Goal: Communication & Community: Ask a question

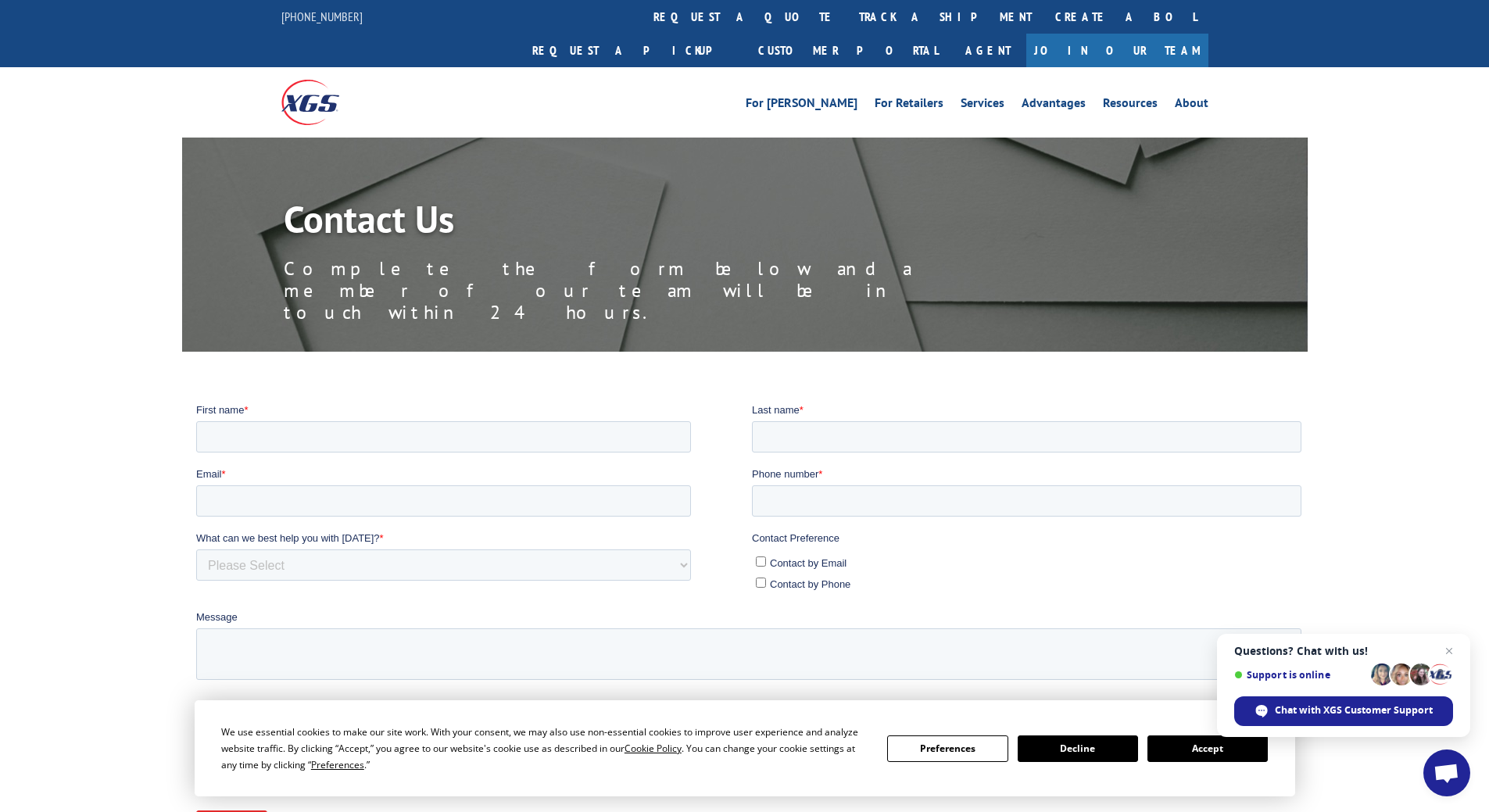
click at [1201, 748] on button "Accept" at bounding box center [1208, 749] width 120 height 27
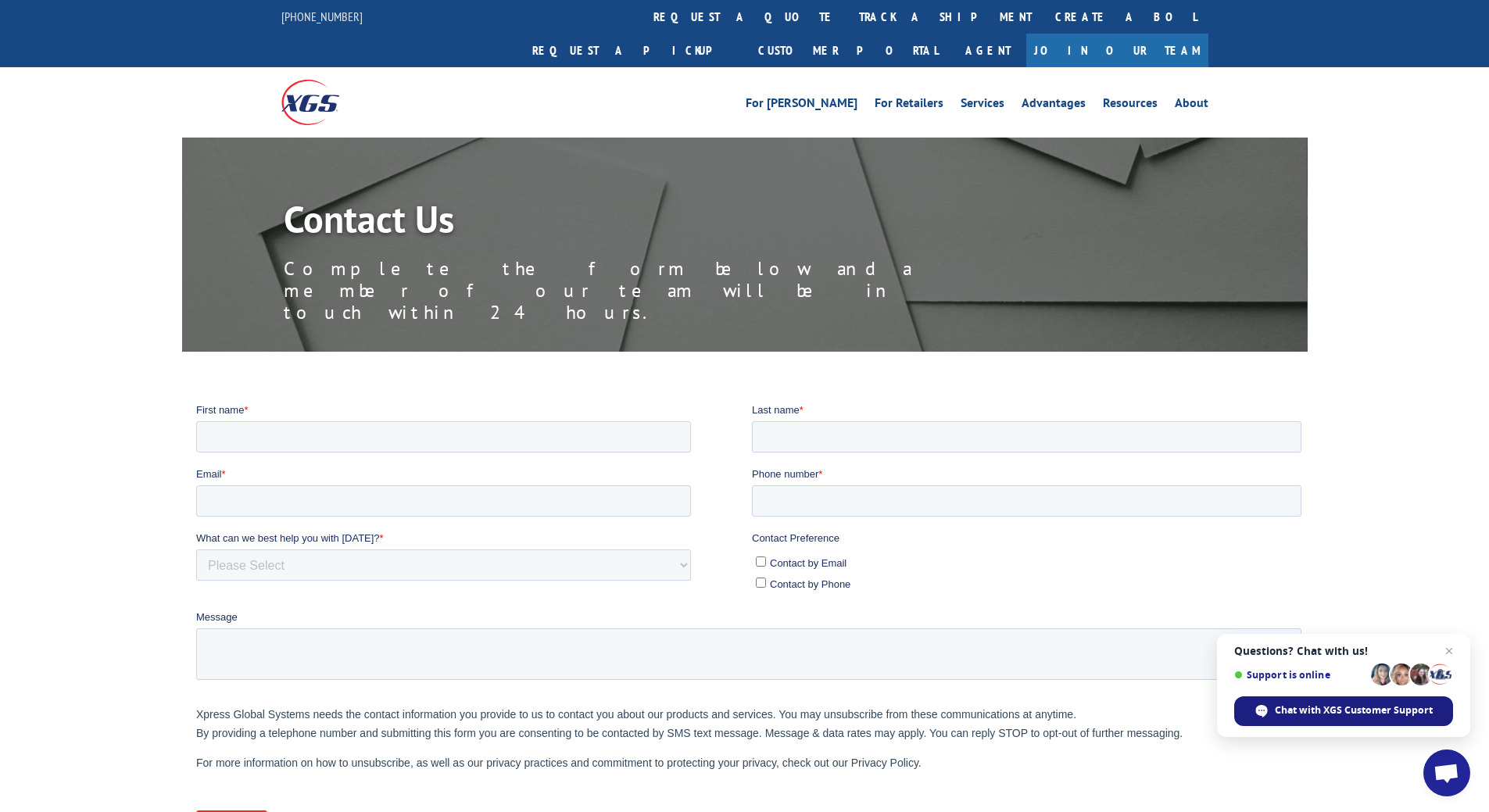
click at [1319, 704] on span "Chat with XGS Customer Support" at bounding box center [1354, 710] width 158 height 14
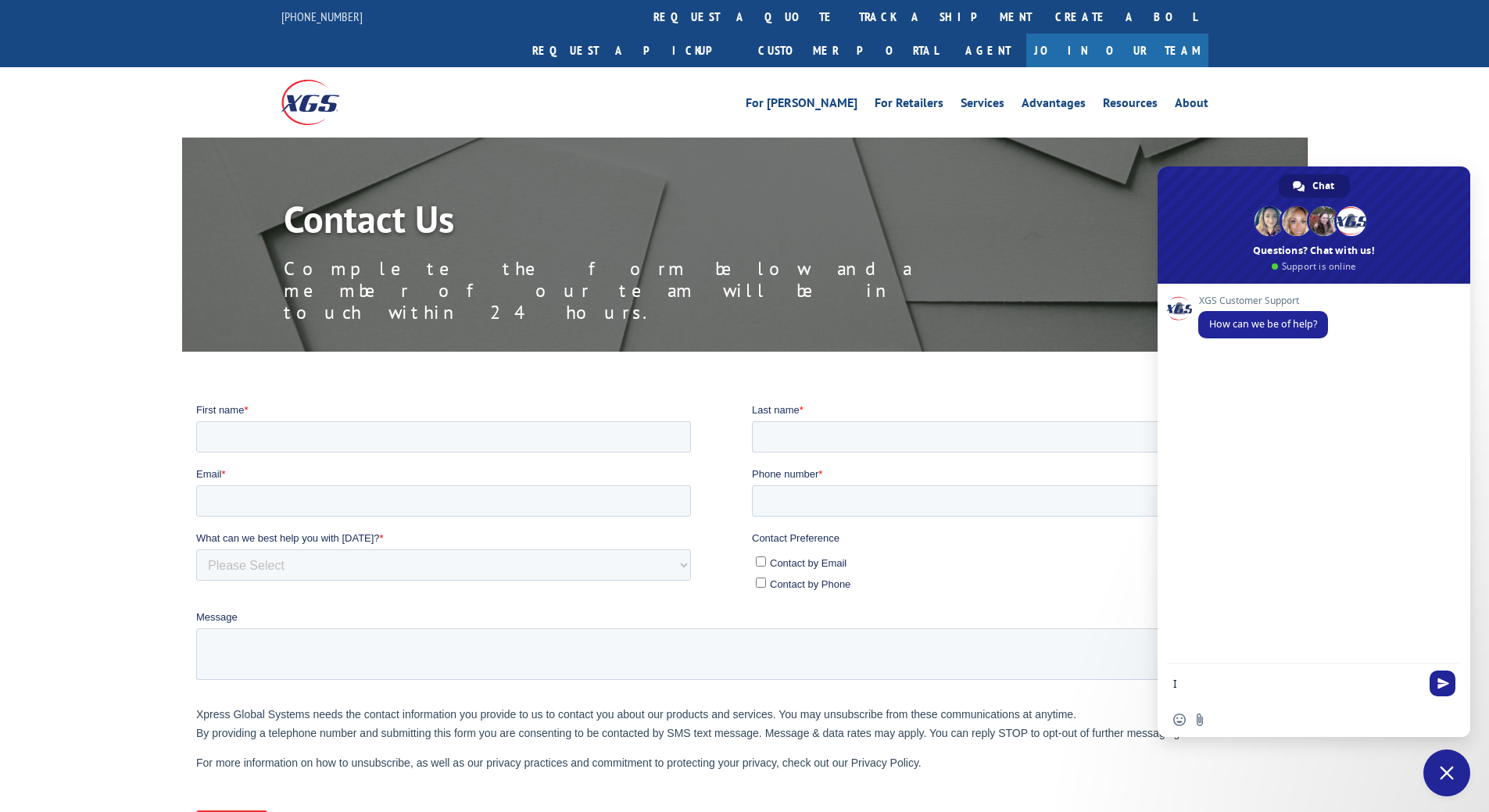
type textarea "I"
paste textarea "PU00064242"
click at [1354, 552] on div "XGS Customer Support How can we be of help?" at bounding box center [1314, 473] width 313 height 380
type textarea "PU00064242 was rolled over [DATE]. I would like to make sure you are coming [DA…"
click at [1451, 658] on span "Send" at bounding box center [1442, 655] width 26 height 26
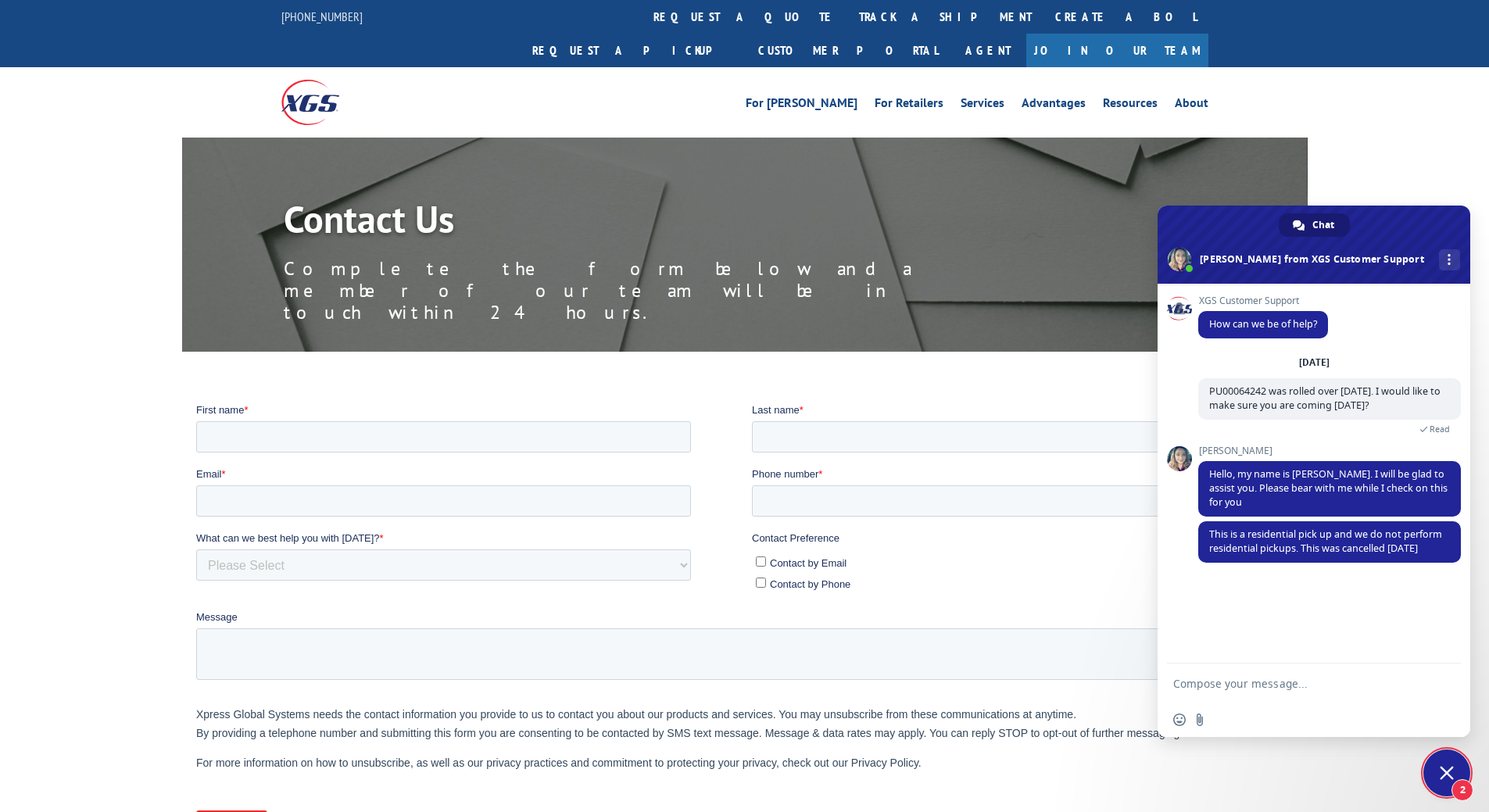
click at [1229, 684] on textarea "Compose your message..." at bounding box center [1298, 683] width 250 height 39
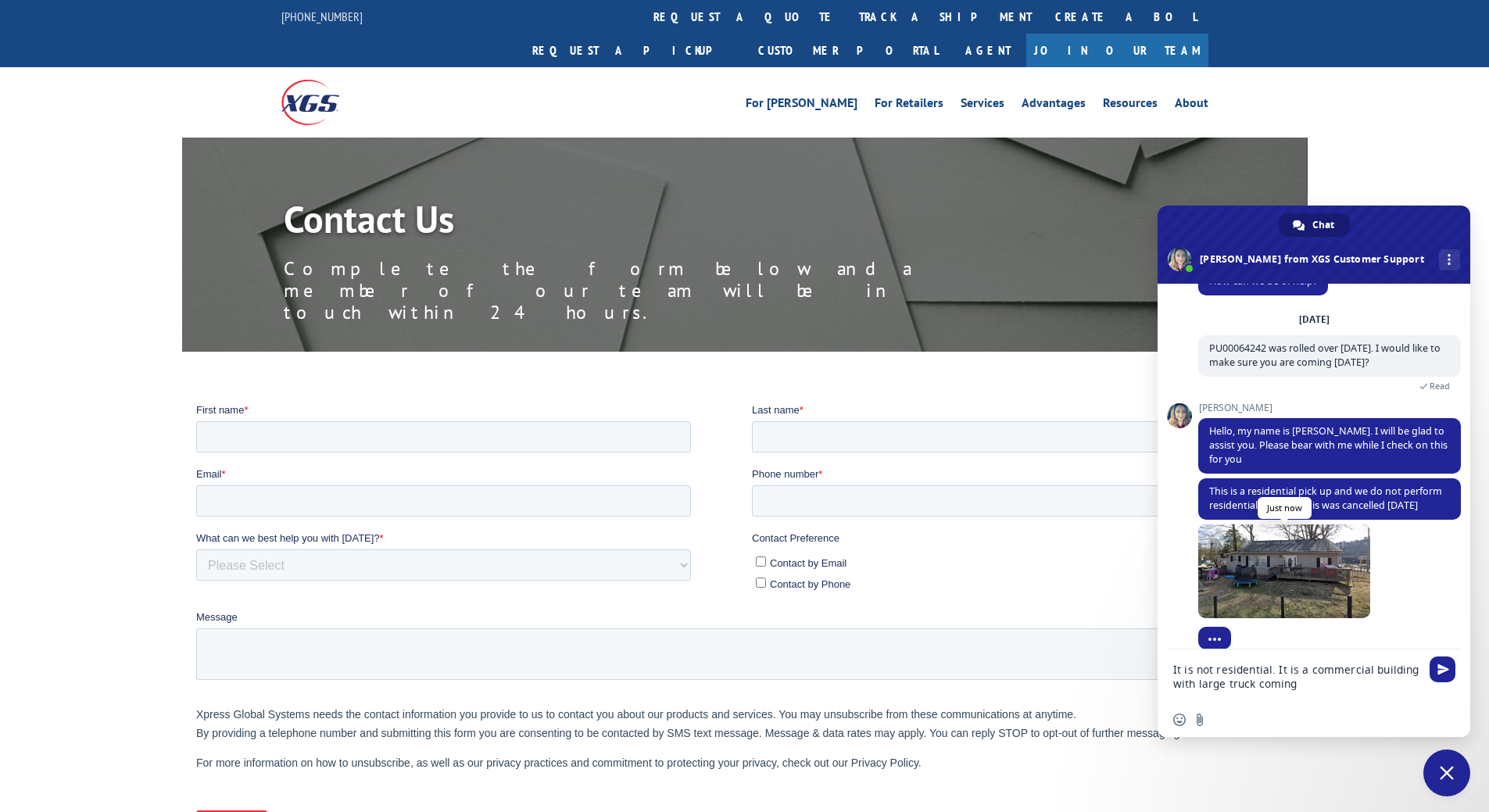
scroll to position [75, 0]
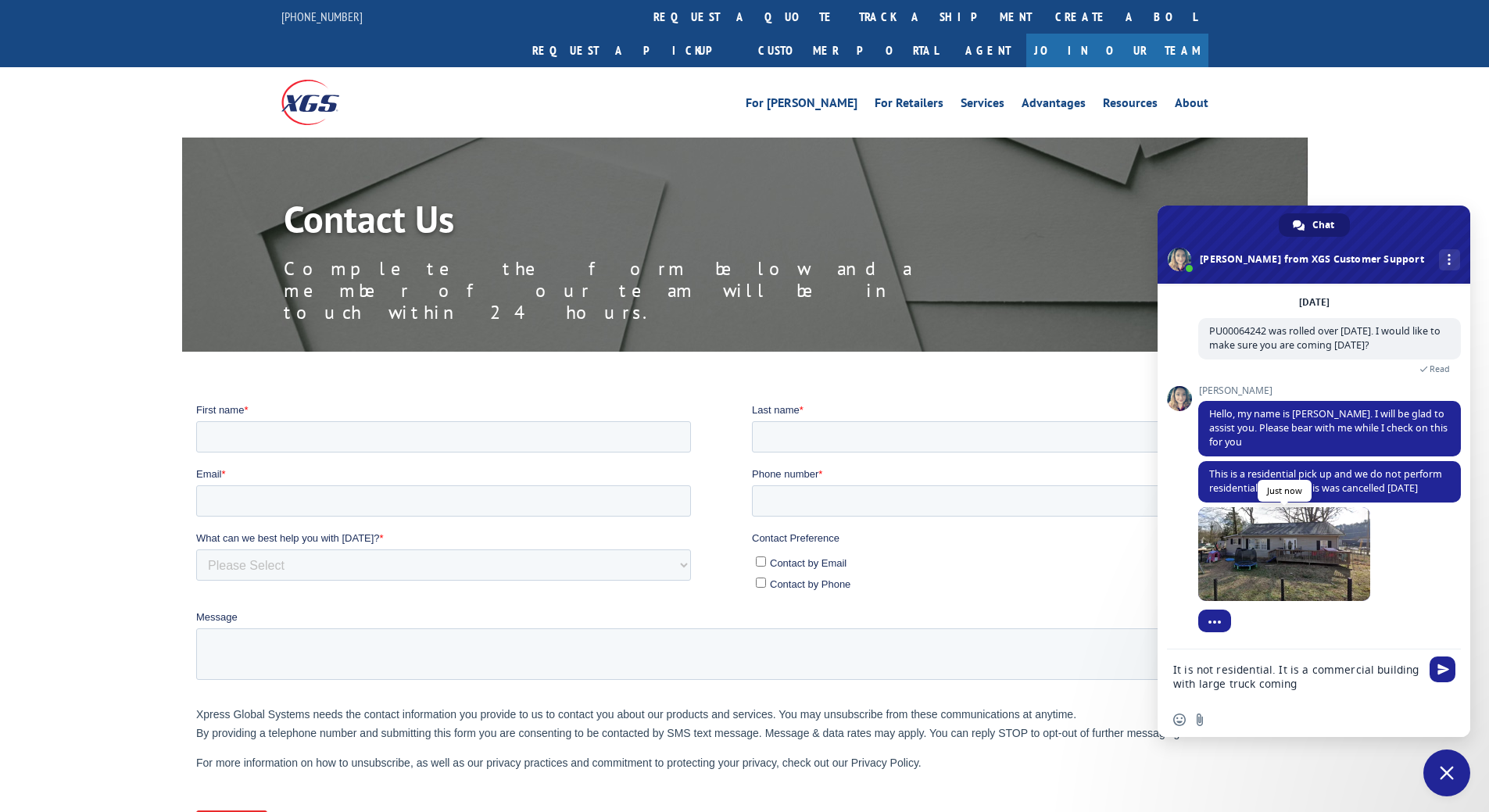
click at [1299, 563] on span at bounding box center [1284, 554] width 172 height 93
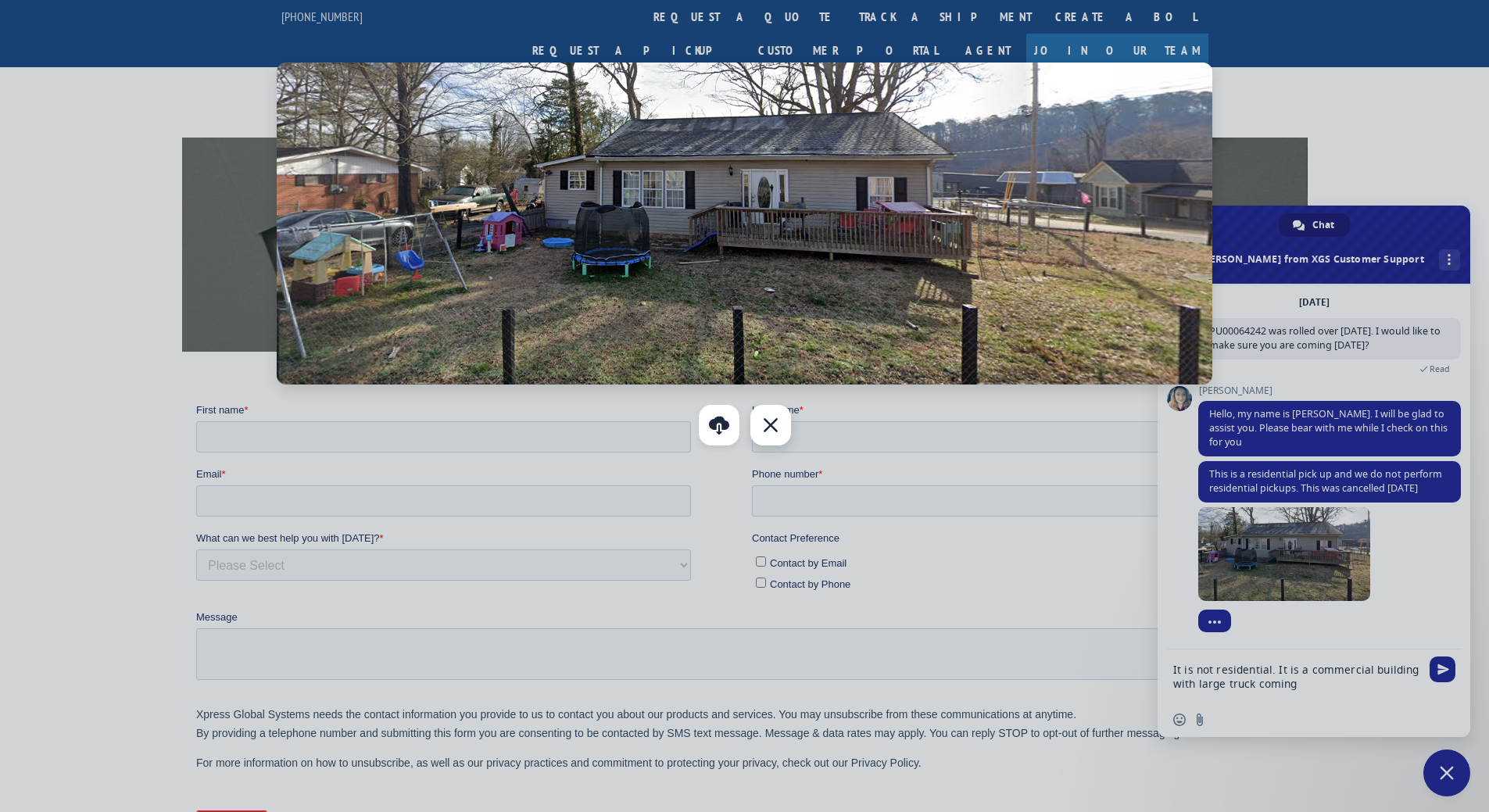
scroll to position [89, 0]
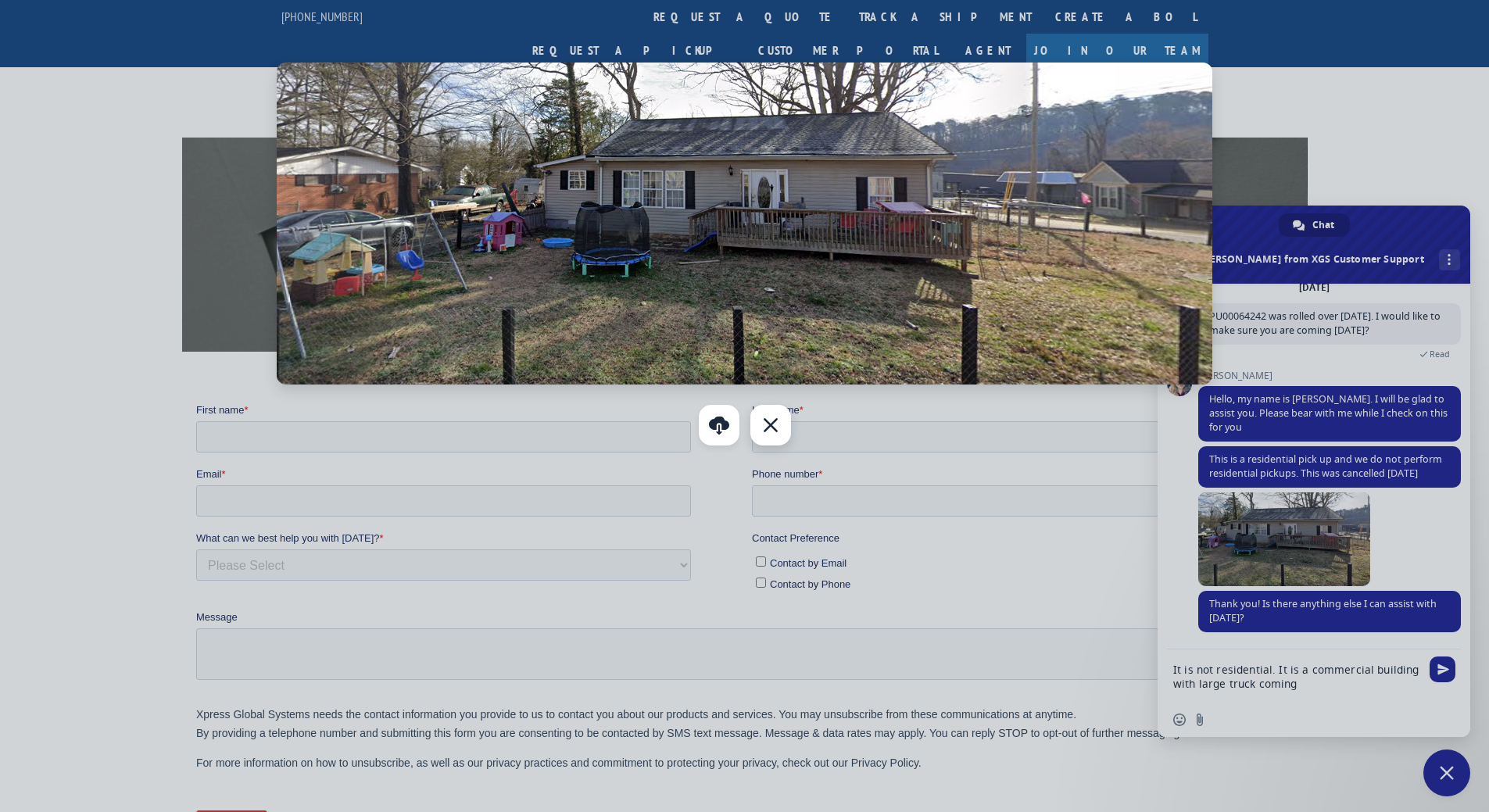
click at [767, 429] on link at bounding box center [770, 425] width 40 height 40
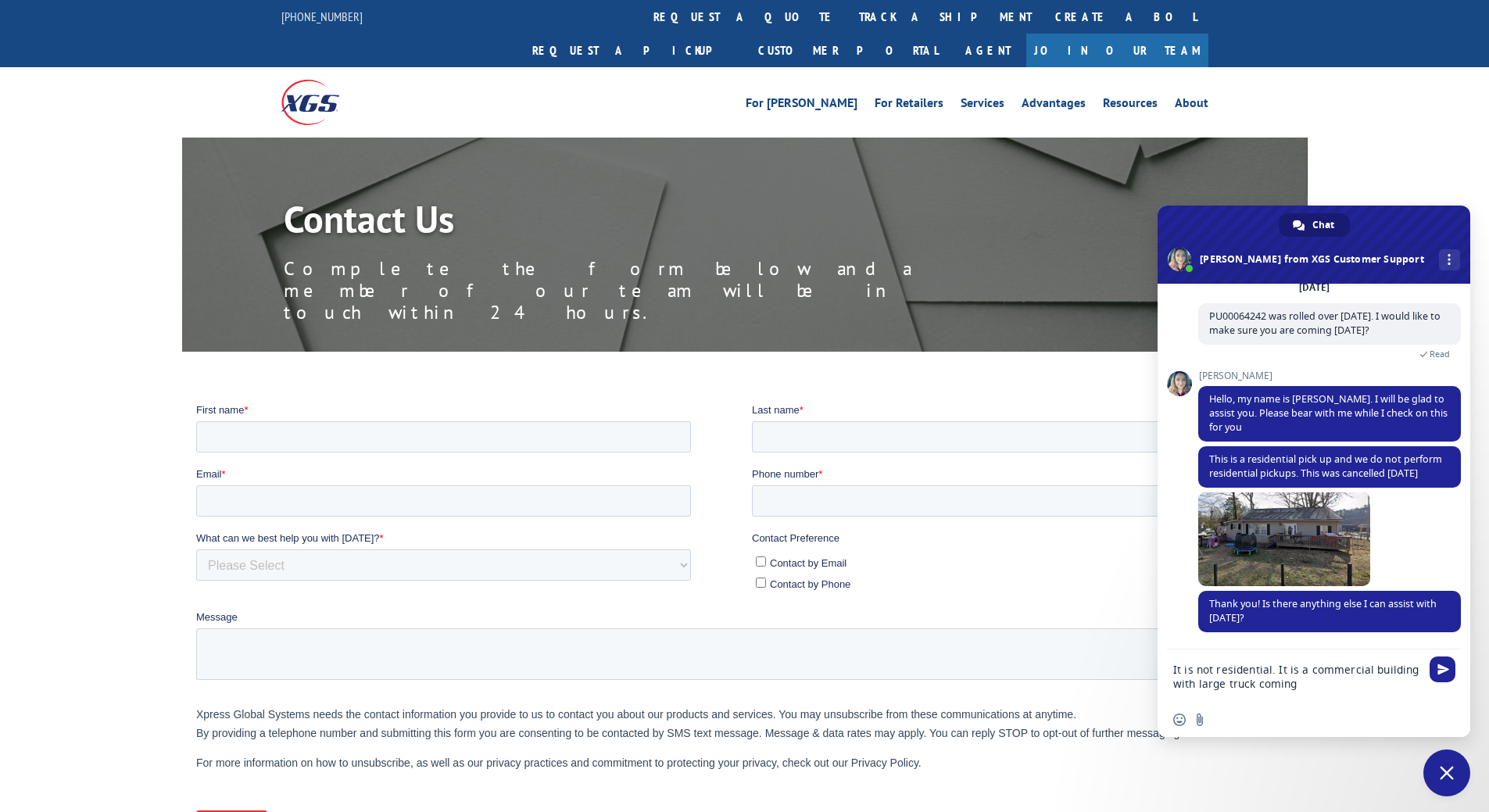
click at [1325, 690] on textarea "It is not residential. It is a commercial building with large truck coming" at bounding box center [1298, 675] width 250 height 53
click at [1410, 670] on textarea "It is not residential. It is a commercial building with large truck coming" at bounding box center [1298, 675] width 250 height 53
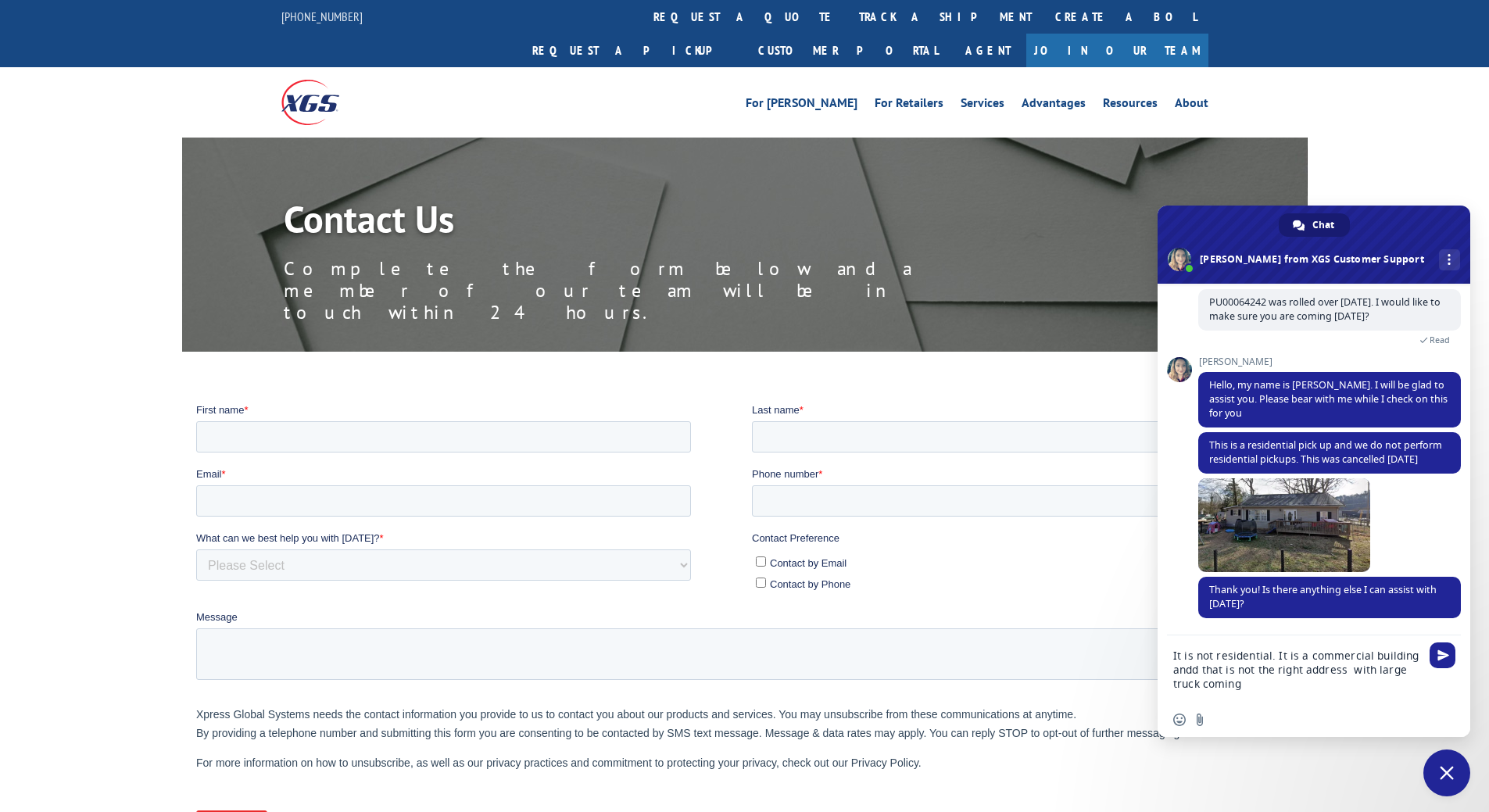
click at [1413, 687] on textarea "It is not residential. It is a commercial building andd that is not the right a…" at bounding box center [1298, 668] width 250 height 67
click at [1349, 670] on textarea "It is not residential. It is a commercial building andd that is not the right a…" at bounding box center [1298, 668] width 250 height 67
type textarea "It is not residential. It is a commercial building andd that is not the right a…"
click at [1440, 646] on span "Send" at bounding box center [1443, 640] width 12 height 12
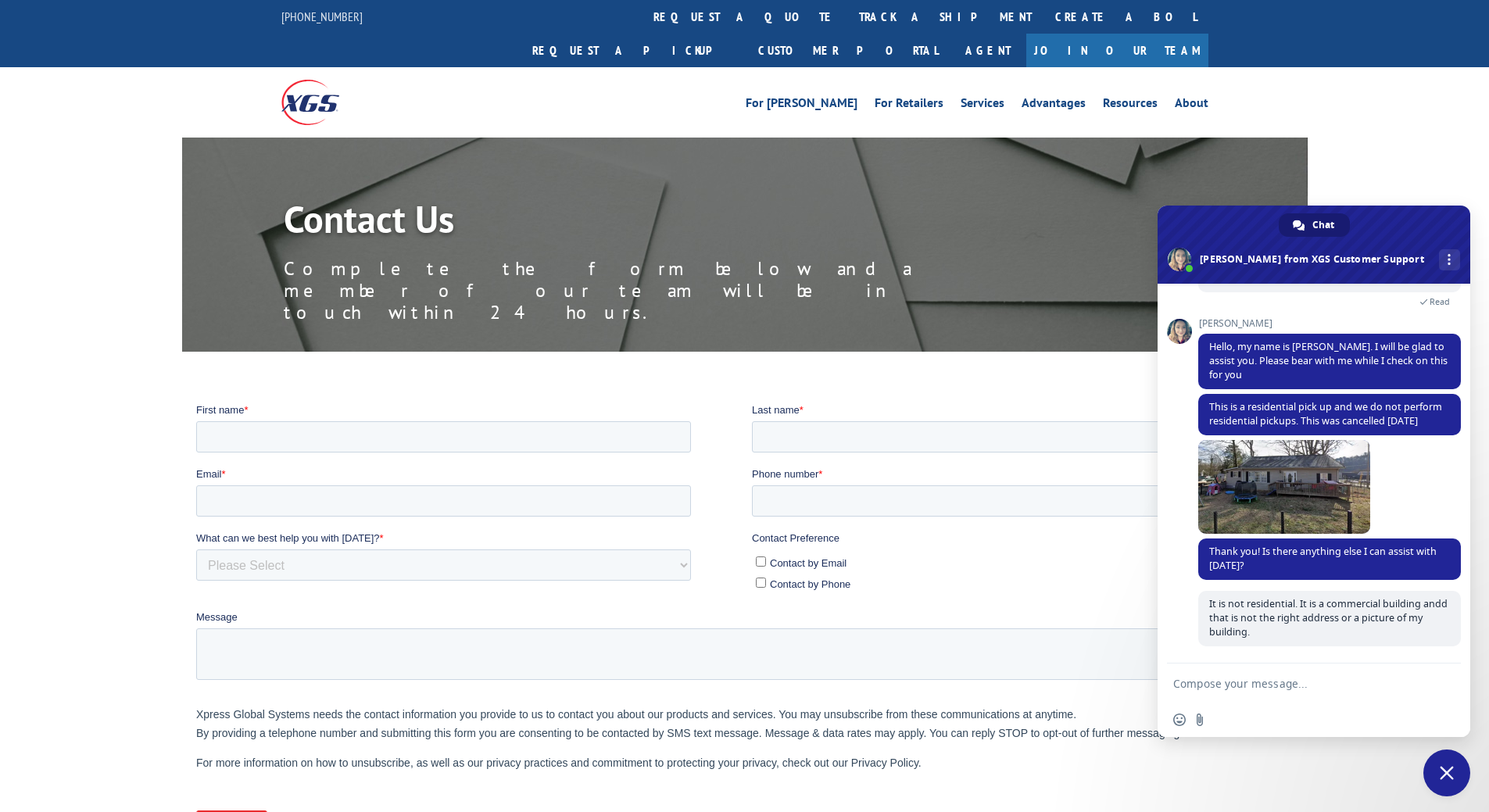
scroll to position [141, 0]
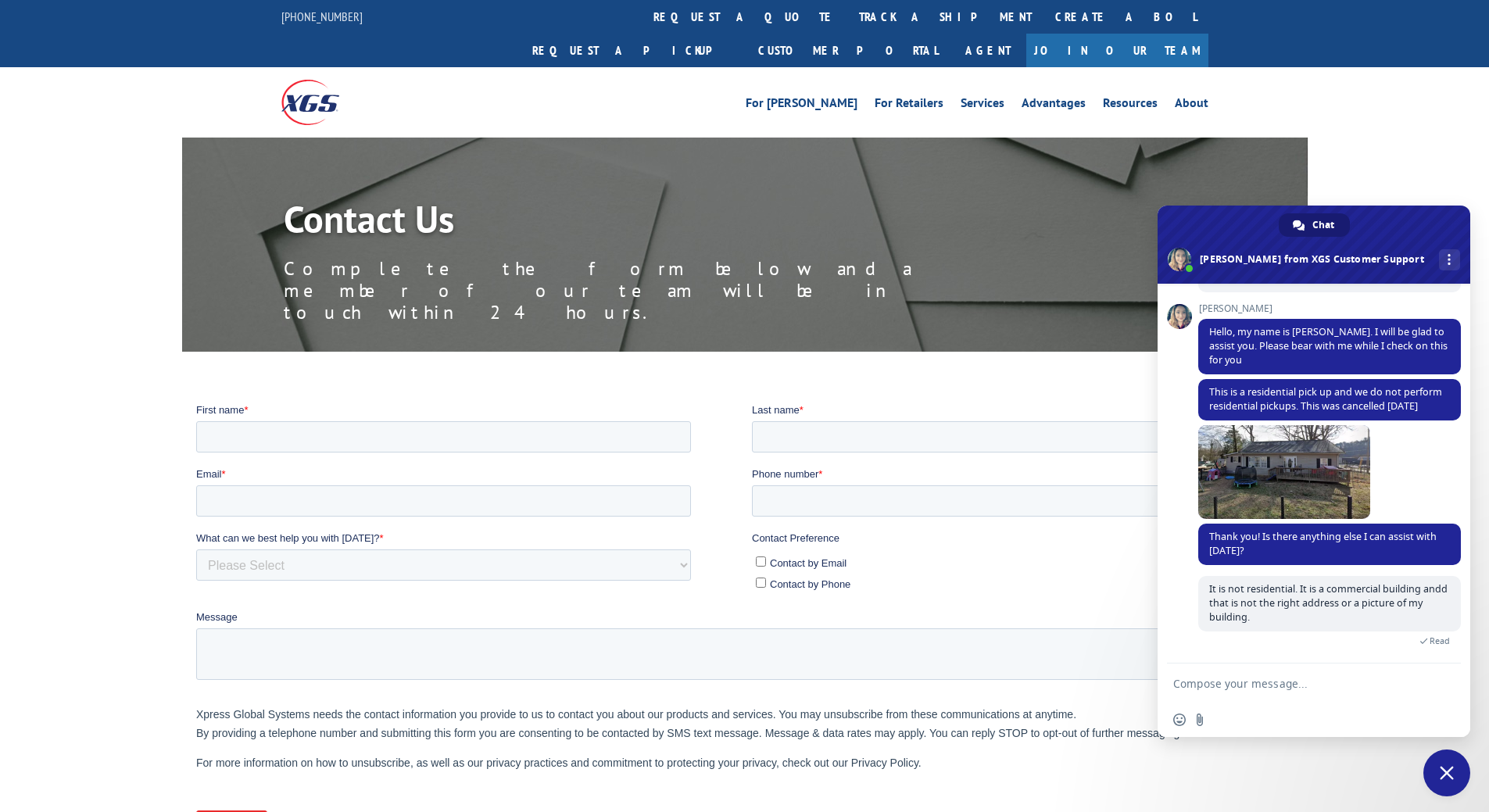
click at [1272, 687] on textarea "Compose your message..." at bounding box center [1298, 683] width 250 height 39
click at [1254, 684] on textarea "Compose your message..." at bounding box center [1298, 683] width 250 height 39
type textarea "I"
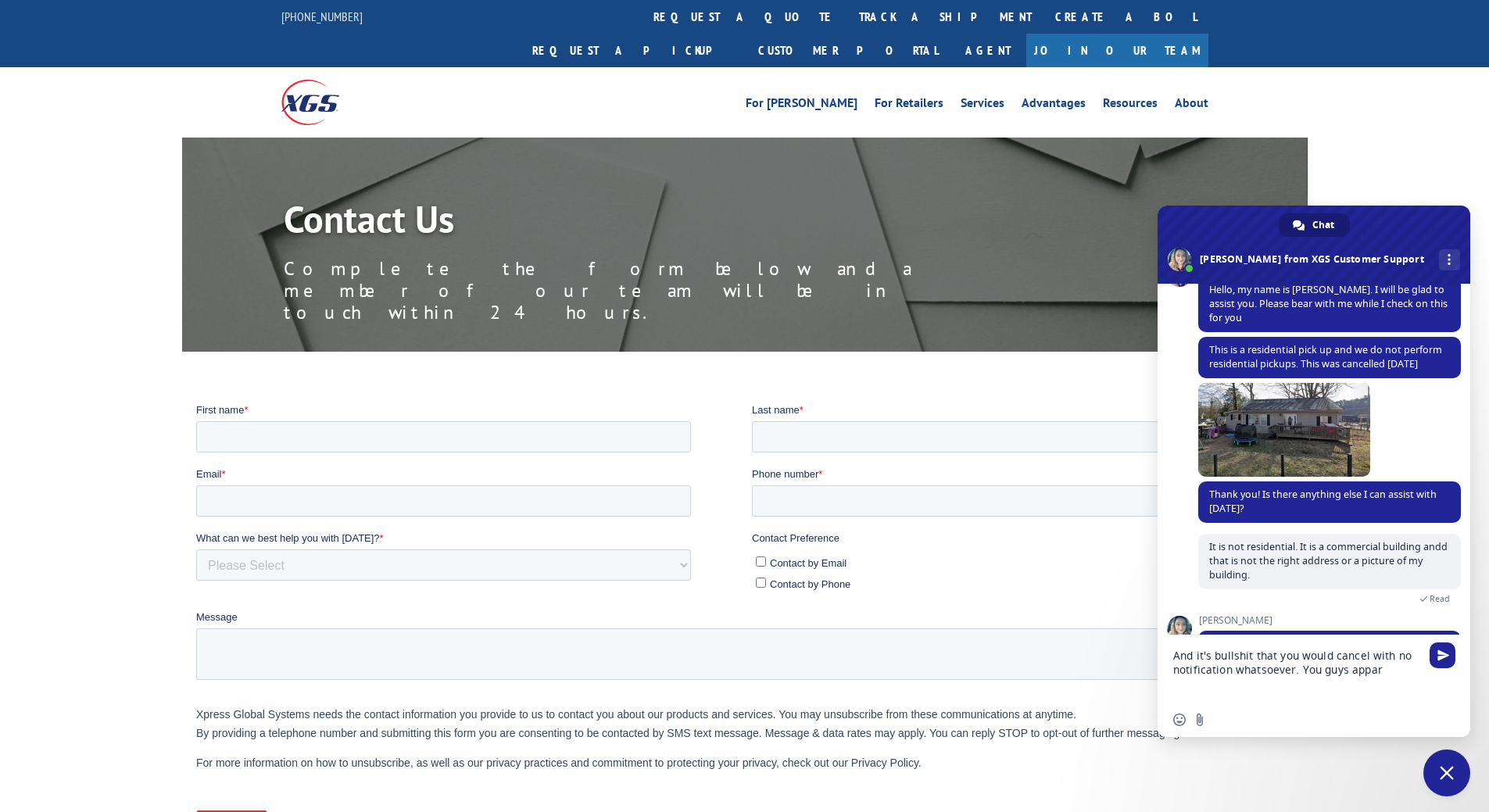
scroll to position [252, 0]
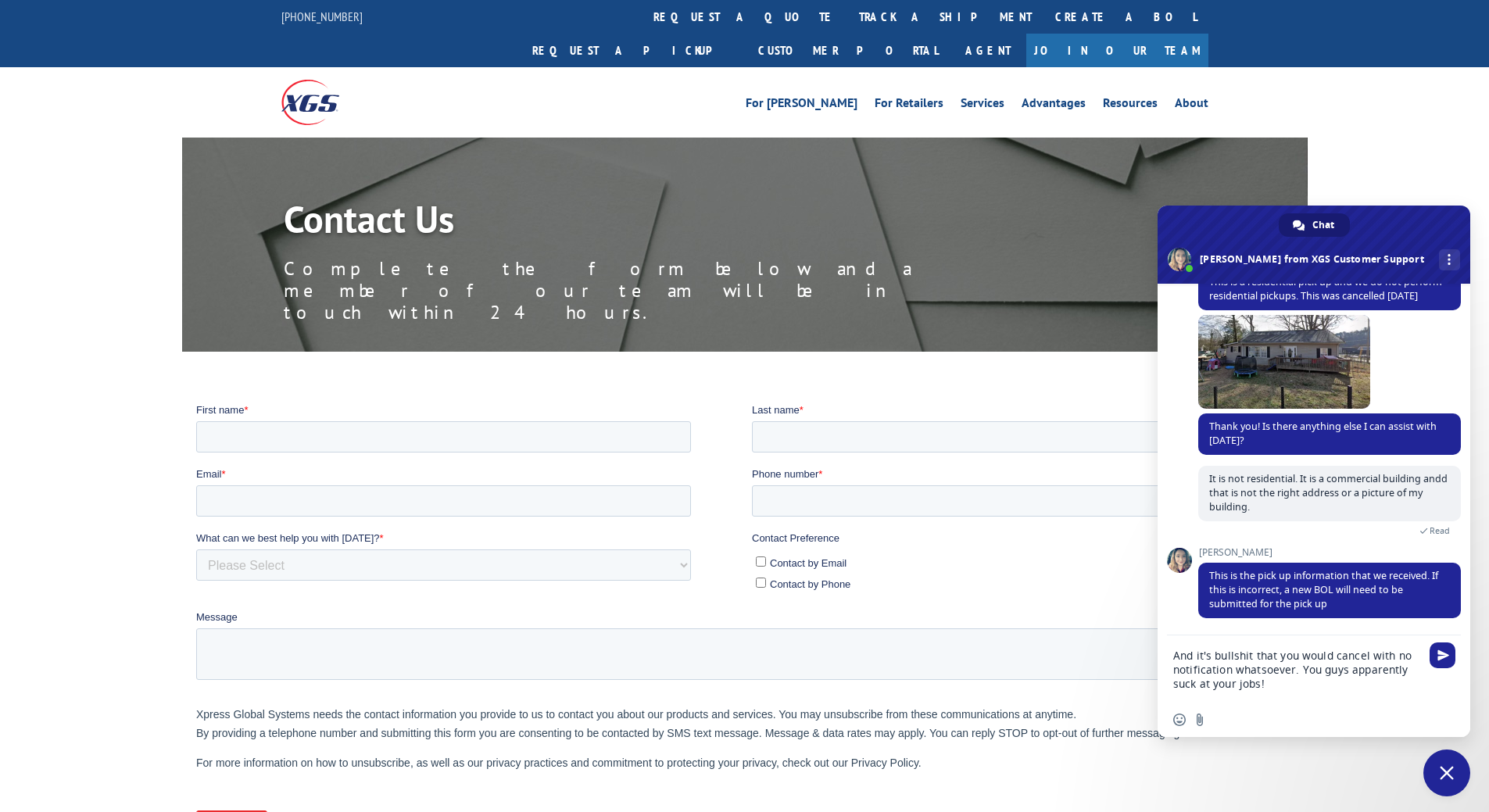
drag, startPoint x: 1321, startPoint y: 697, endPoint x: 1321, endPoint y: 674, distance: 23.0
click at [1321, 674] on textarea "And it's bullshit that you would cancel with no notification whatsoever. You gu…" at bounding box center [1298, 668] width 250 height 67
click at [1282, 655] on textarea "And it's bullshit that you would cancel with no notification whatsoever. You gu…" at bounding box center [1298, 668] width 250 height 67
click at [1300, 672] on textarea "And it's bullshit that you would cancel with no notification whatsoever. You gu…" at bounding box center [1298, 668] width 250 height 67
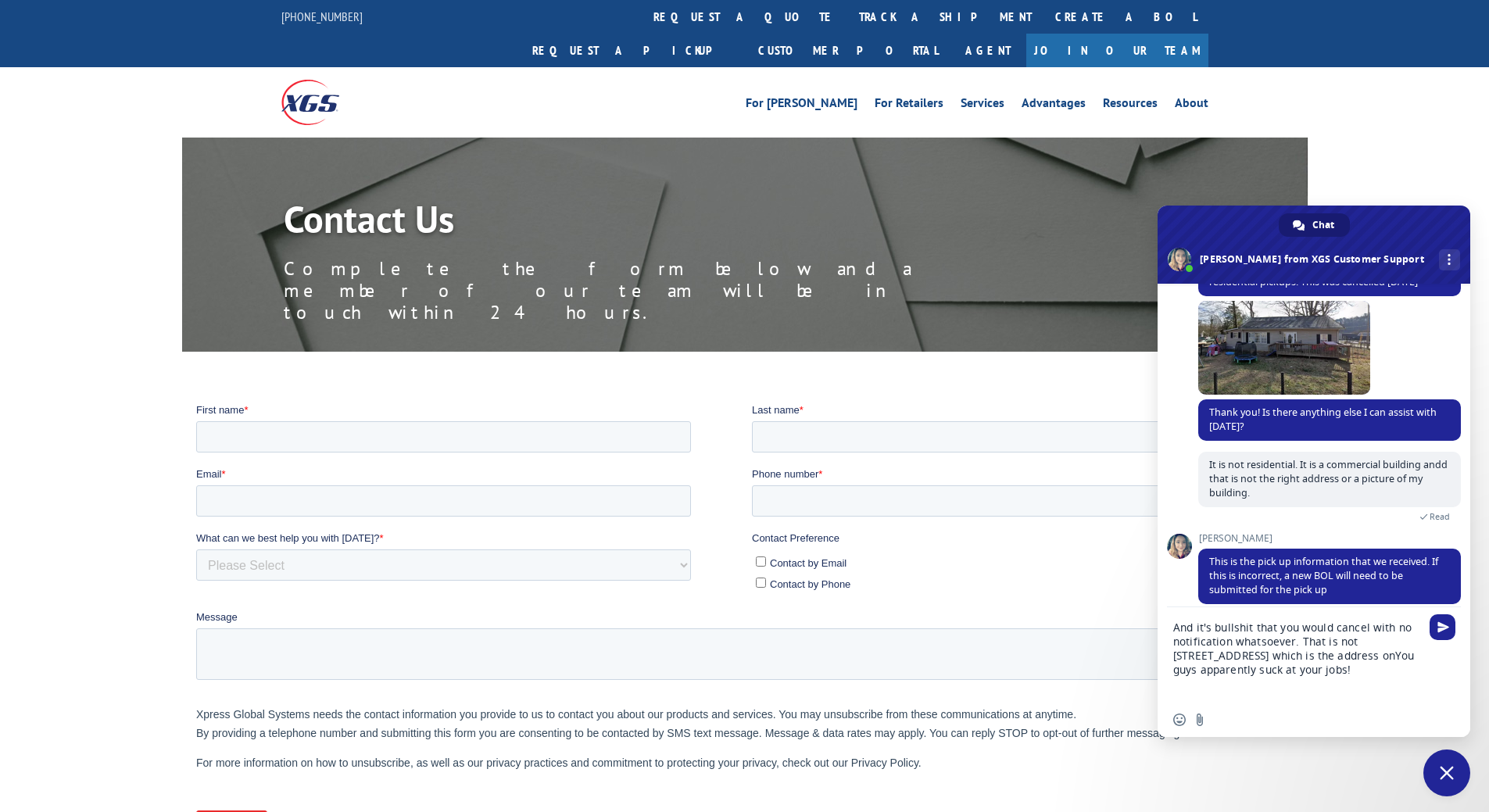
click at [1351, 676] on textarea "And it's bullshit that you would cancel with no notification whatsoever. That i…" at bounding box center [1298, 655] width 250 height 95
click at [1331, 658] on textarea "And it's bullshit that you would cancel with no notification whatsoever. That i…" at bounding box center [1298, 655] width 250 height 95
click at [1326, 658] on textarea "And it's bullshit that you would cancel with no notification whatsoever. That i…" at bounding box center [1298, 655] width 250 height 95
click at [1355, 638] on textarea "And it's bullshit that you would cancel with no notification whatsoever. That i…" at bounding box center [1298, 655] width 250 height 95
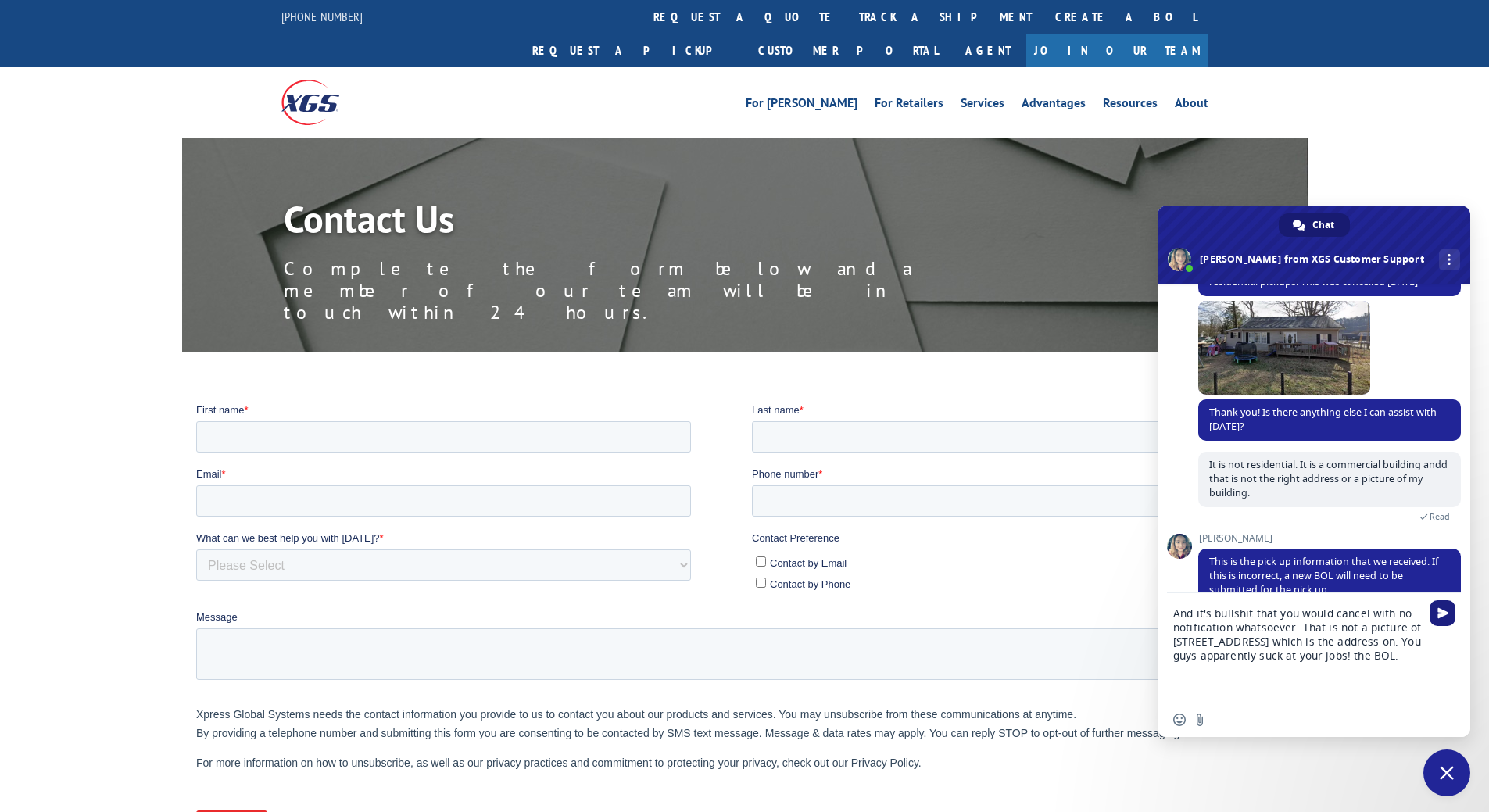
type textarea "And it's bullshit that you would cancel with no notification whatsoever. That i…"
click at [1438, 610] on span "Send" at bounding box center [1443, 613] width 12 height 12
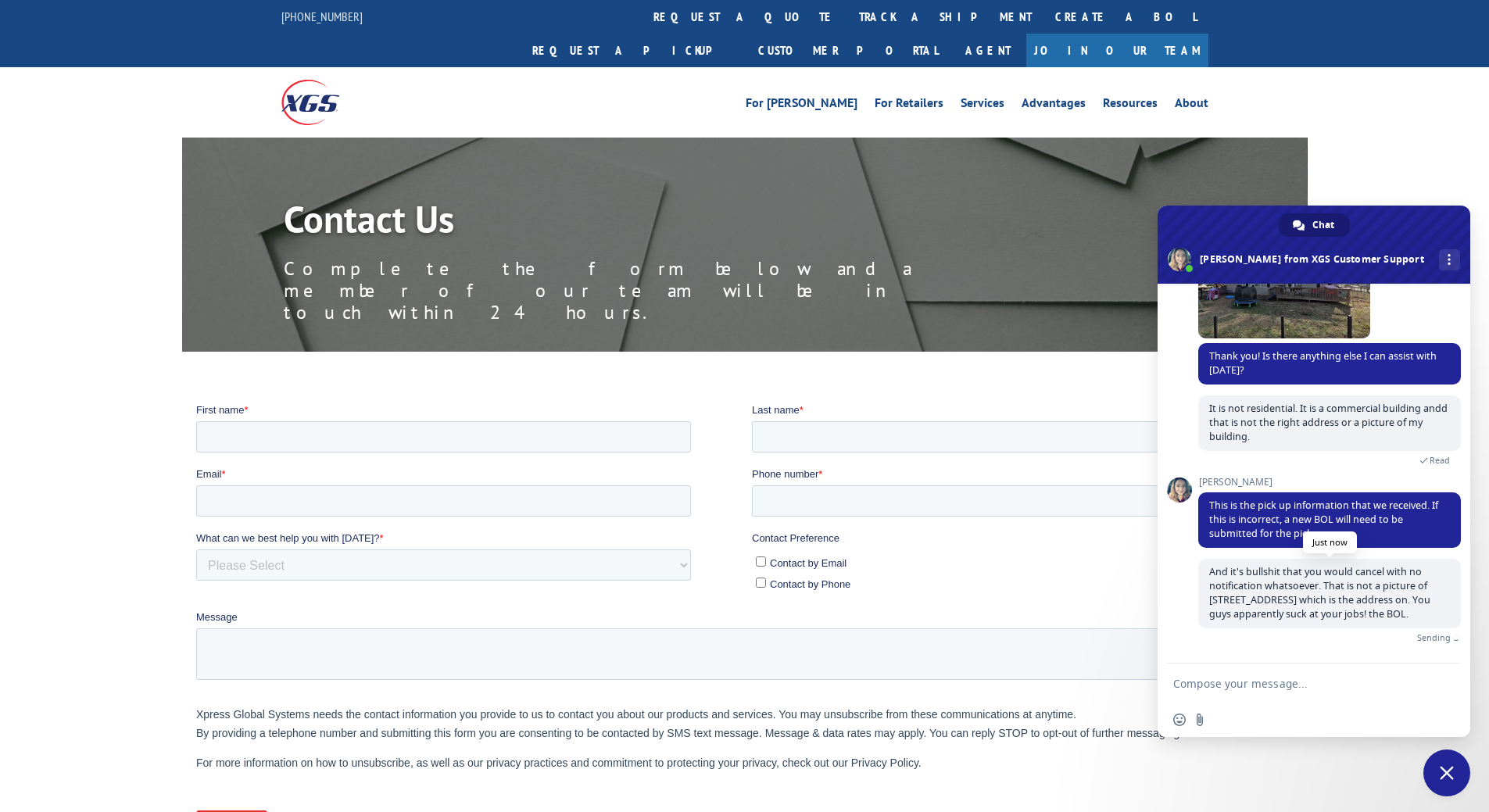
scroll to position [304, 0]
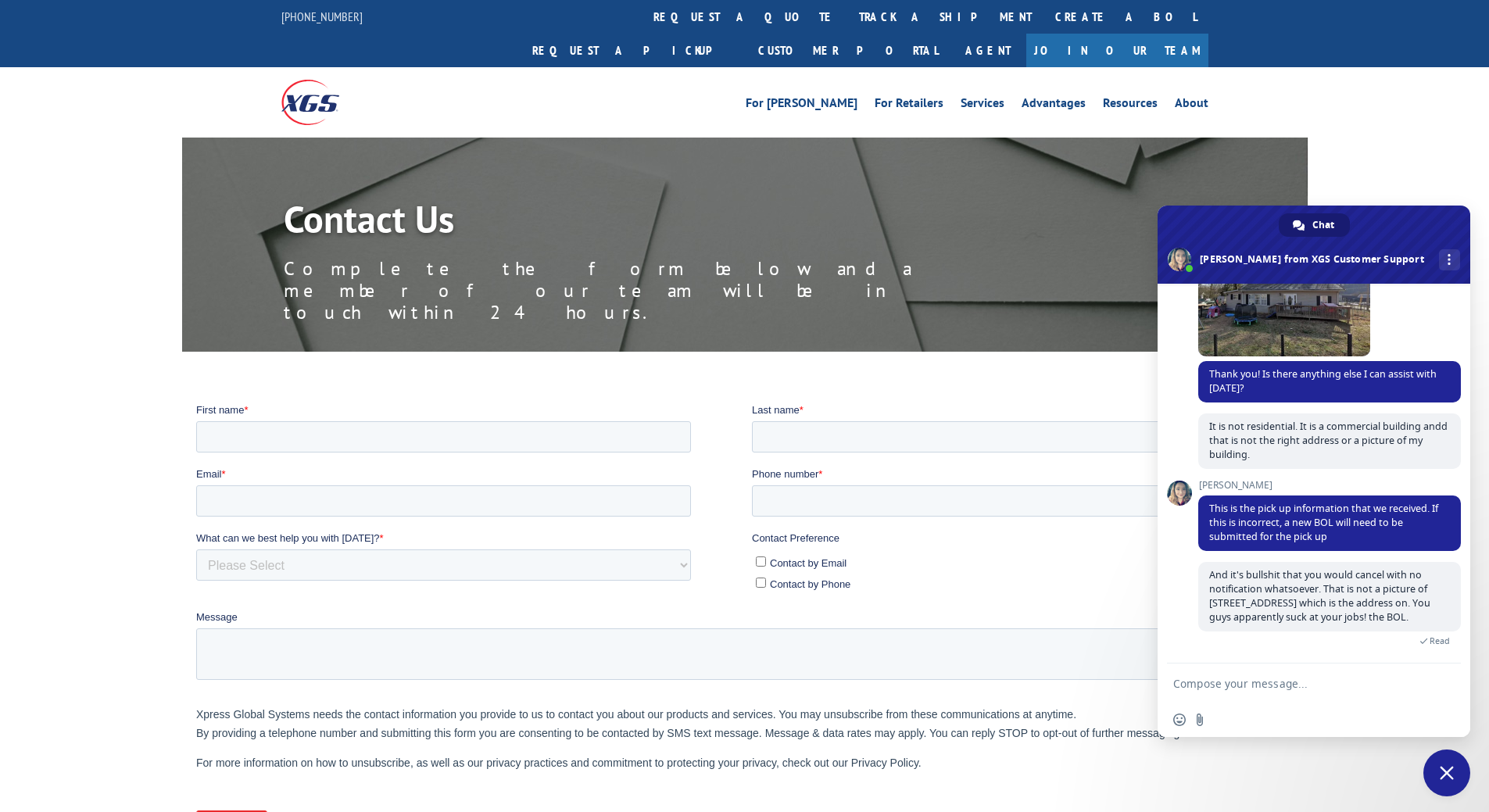
click at [1322, 682] on textarea "Compose your message..." at bounding box center [1298, 683] width 250 height 39
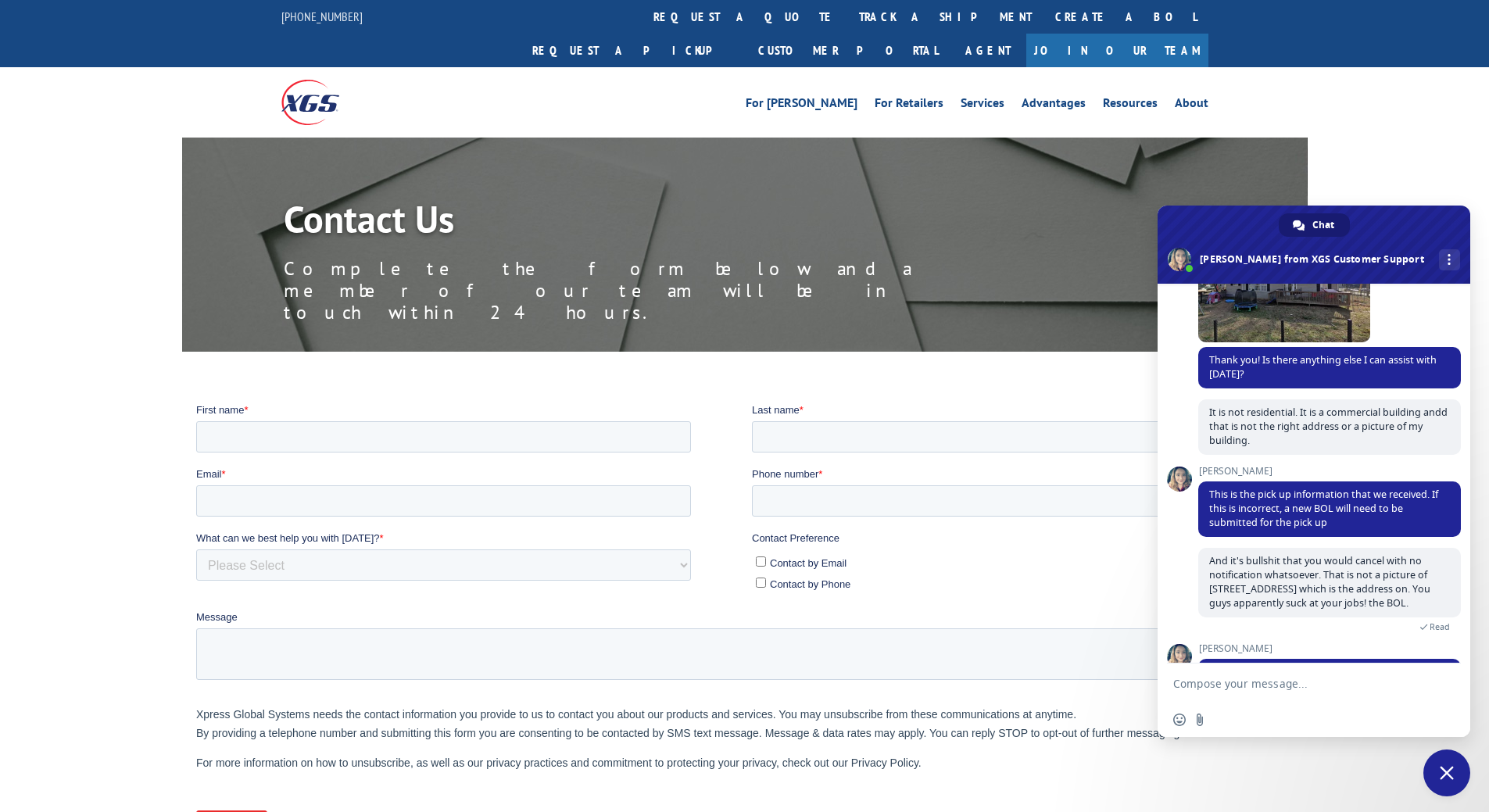
scroll to position [471, 0]
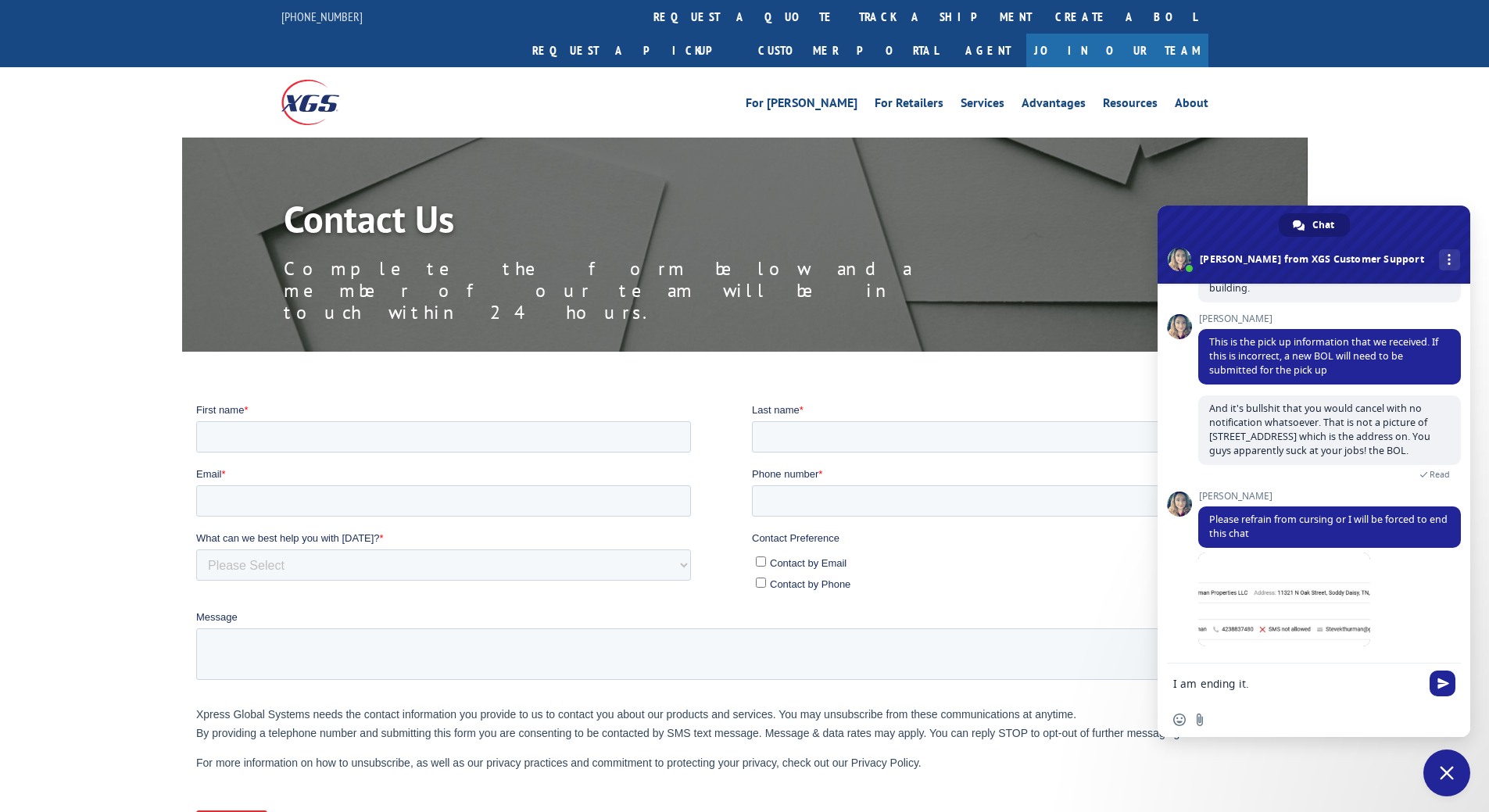
click at [1320, 677] on textarea "I am ending it." at bounding box center [1298, 683] width 250 height 39
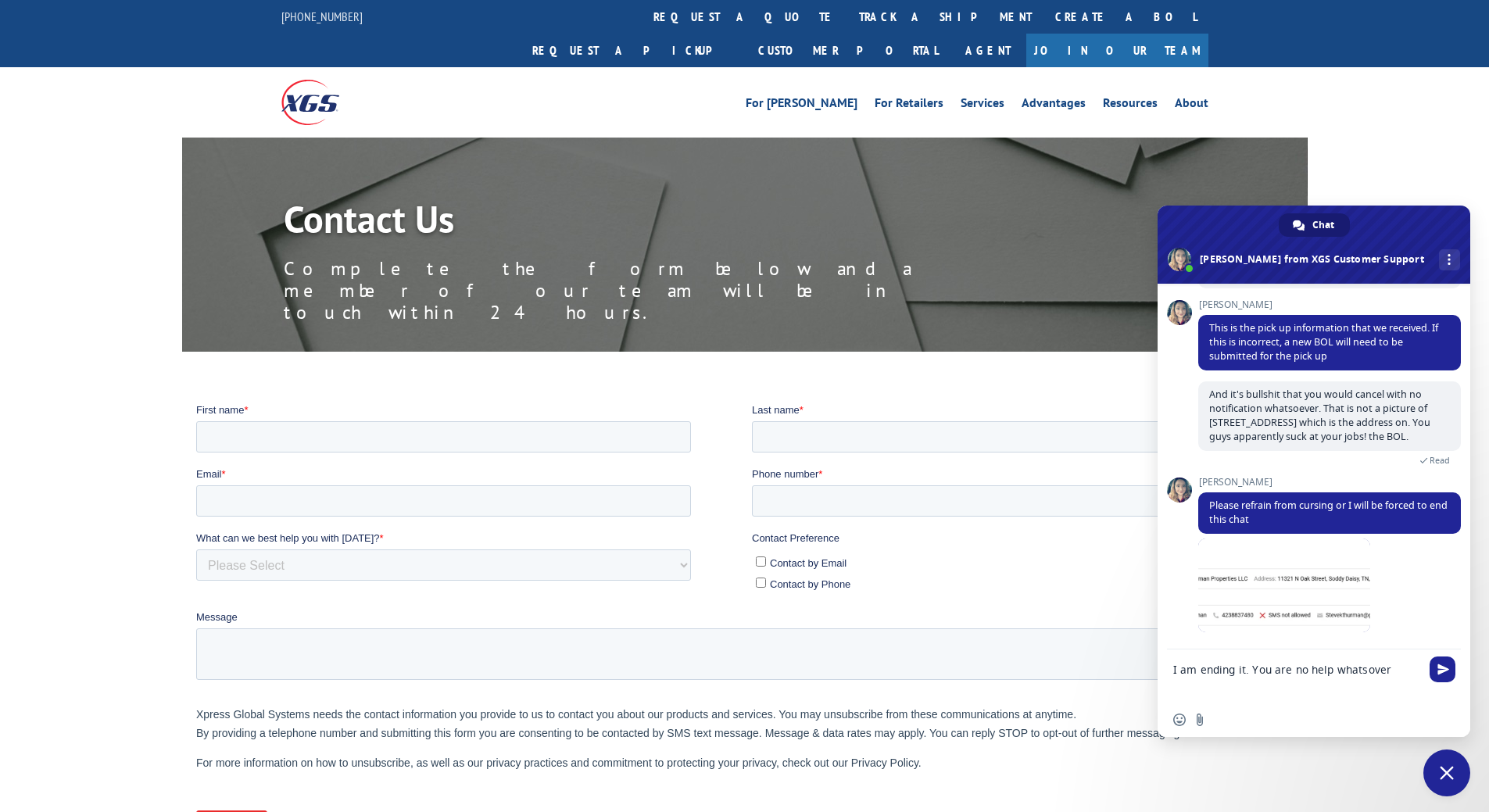
scroll to position [583, 0]
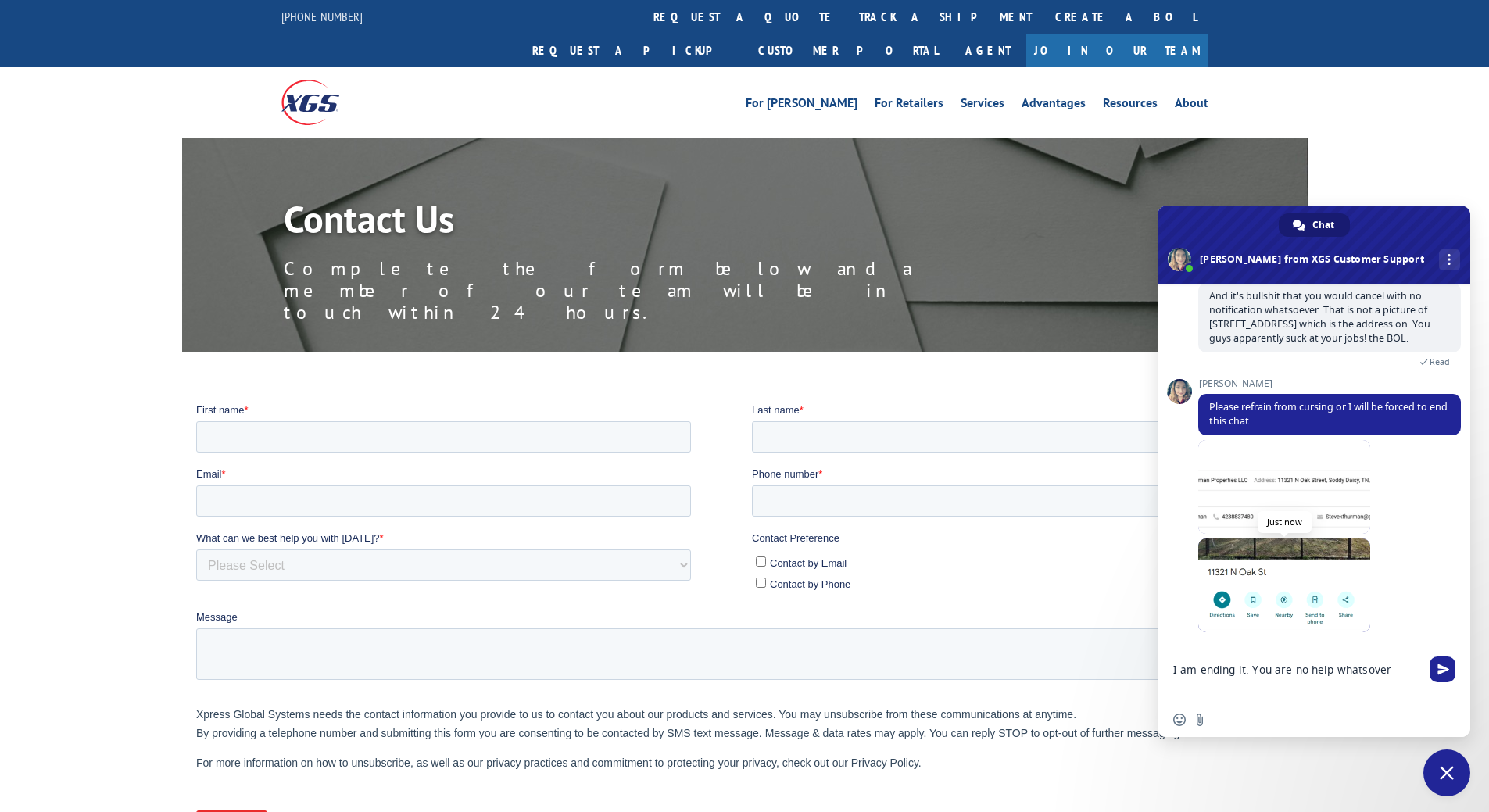
click at [1296, 545] on span at bounding box center [1284, 585] width 172 height 93
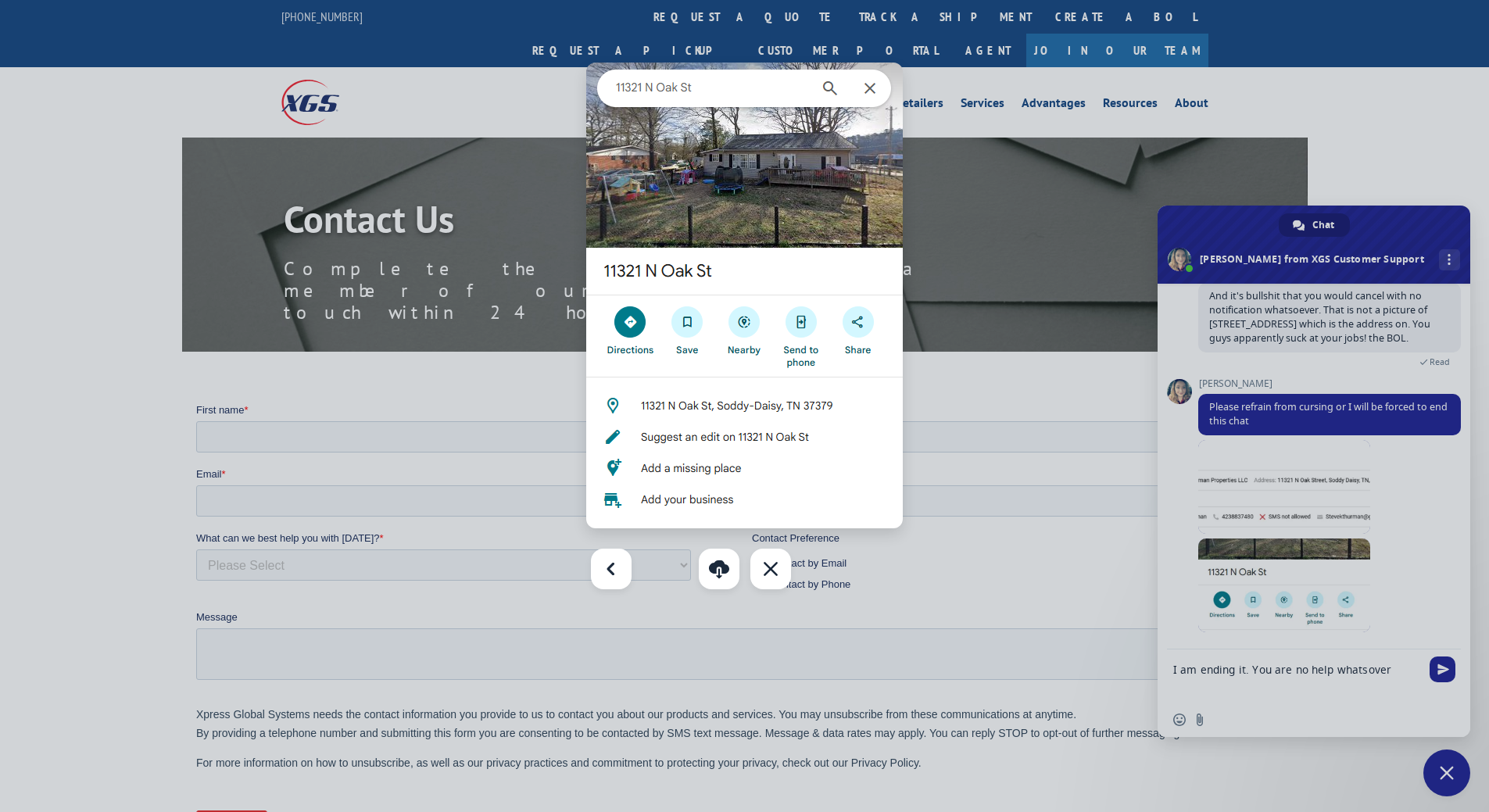
click at [872, 88] on img at bounding box center [744, 296] width 316 height 465
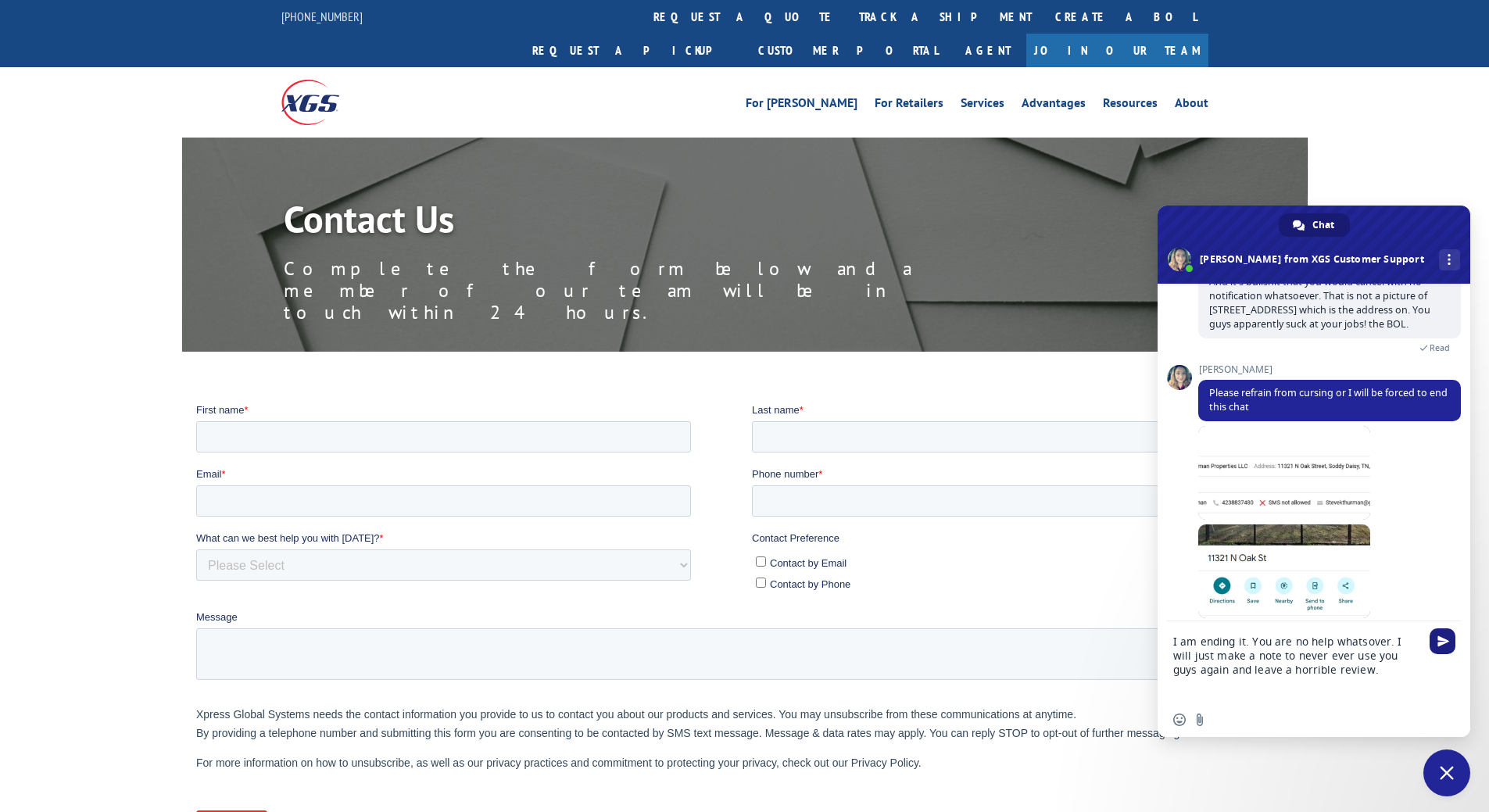
type textarea "I am ending it. You are no help whatsover. I will just make a note to never eve…"
click at [1447, 634] on span "Send" at bounding box center [1442, 640] width 26 height 26
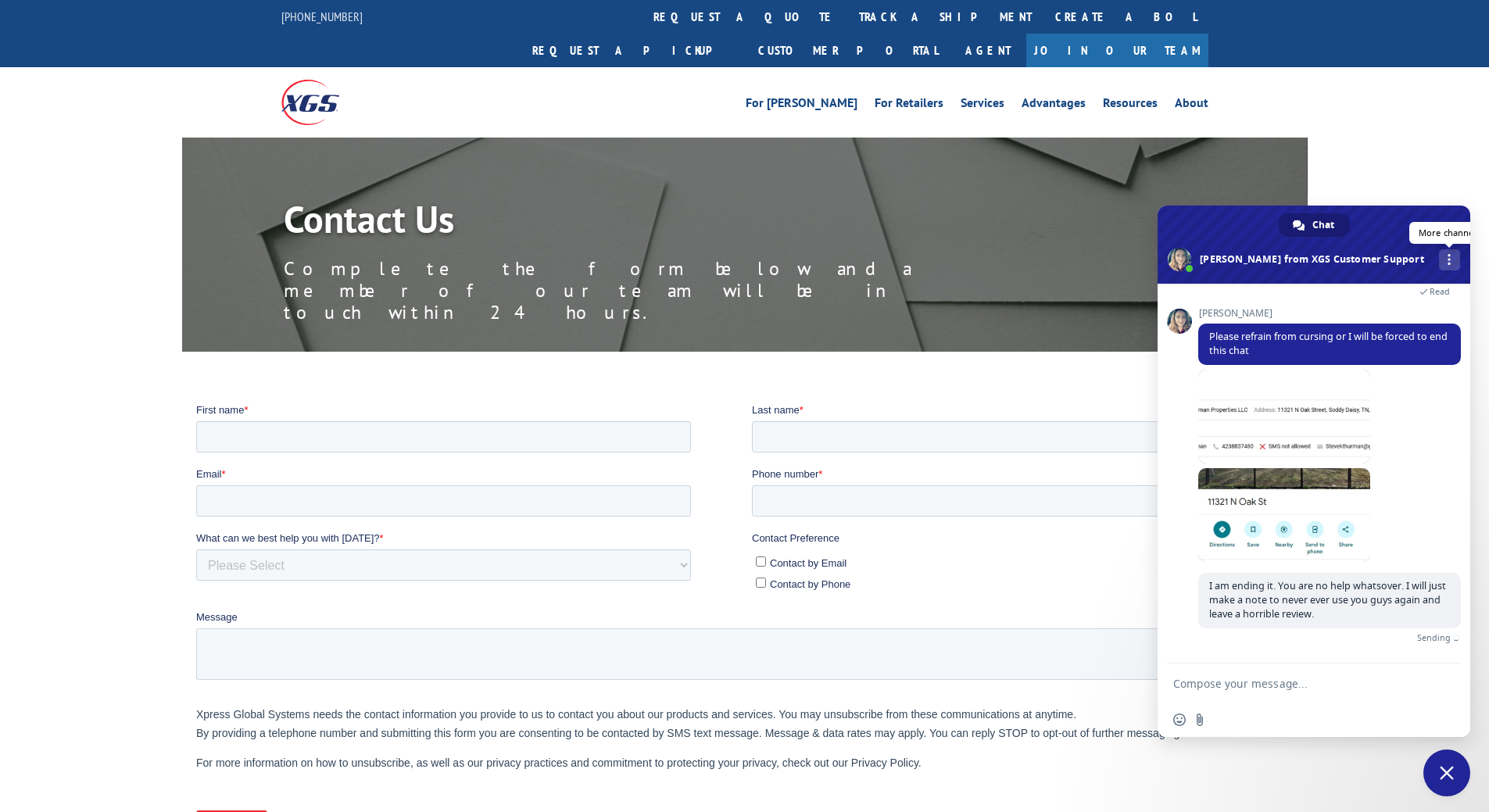
scroll to position [635, 0]
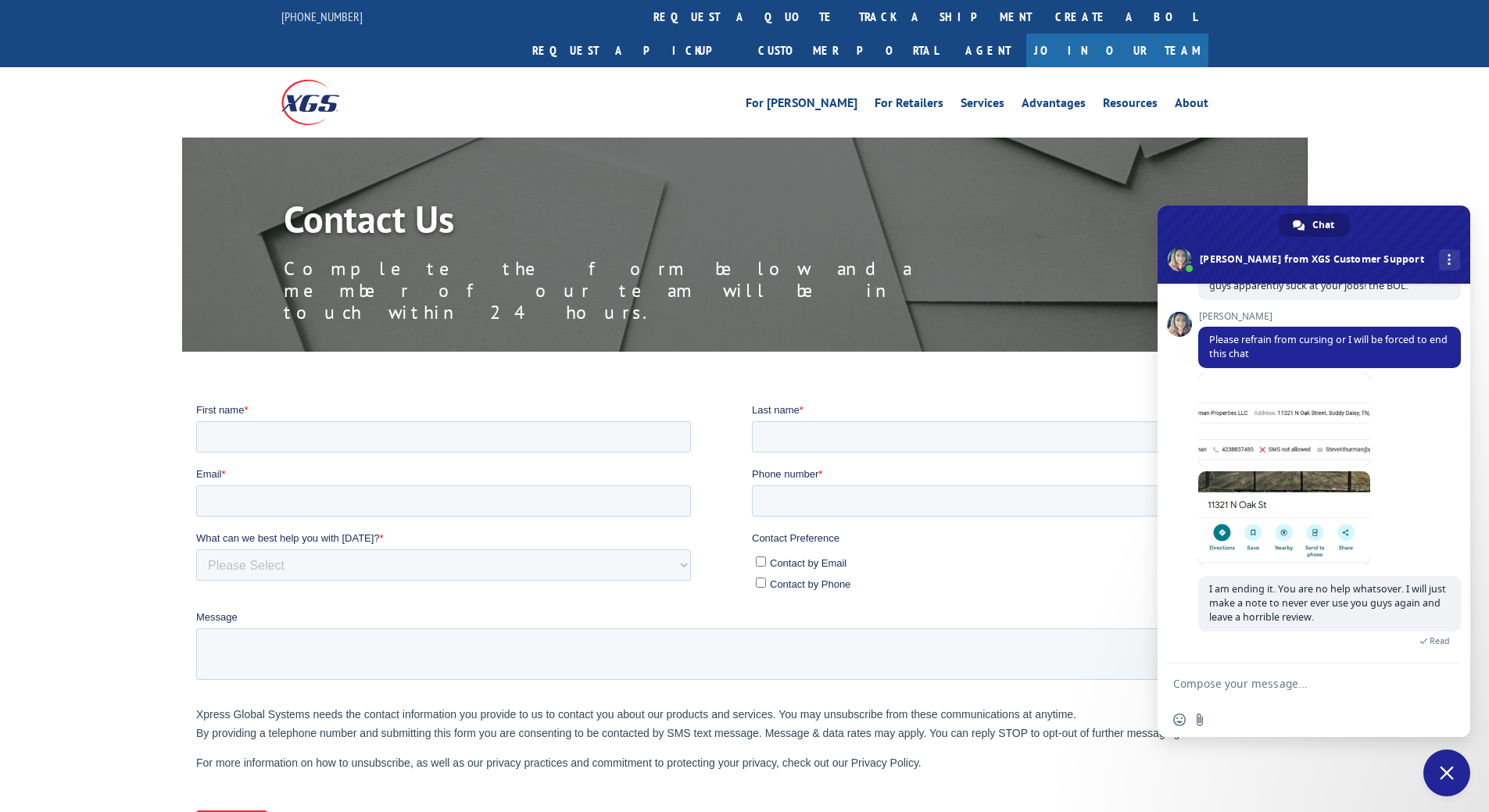
click at [1451, 772] on span "Close chat" at bounding box center [1447, 773] width 14 height 14
